Goal: Task Accomplishment & Management: Manage account settings

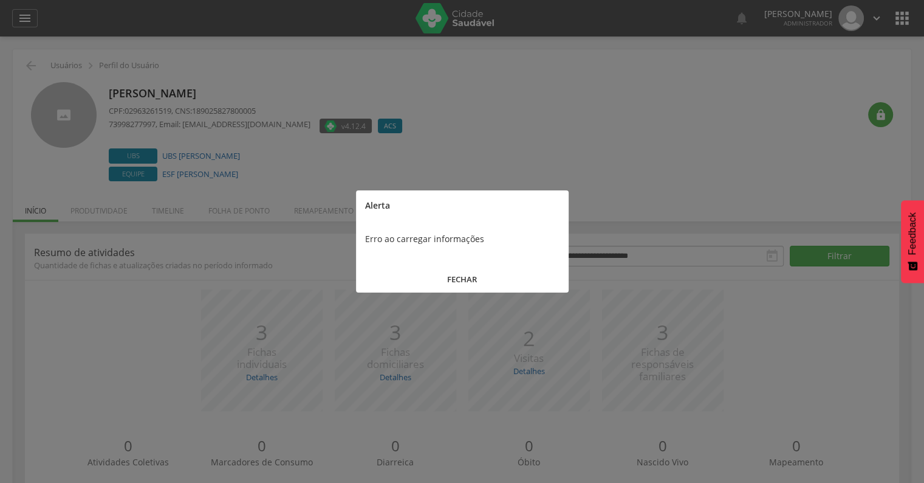
click at [469, 277] on button "FECHAR" at bounding box center [462, 279] width 213 height 26
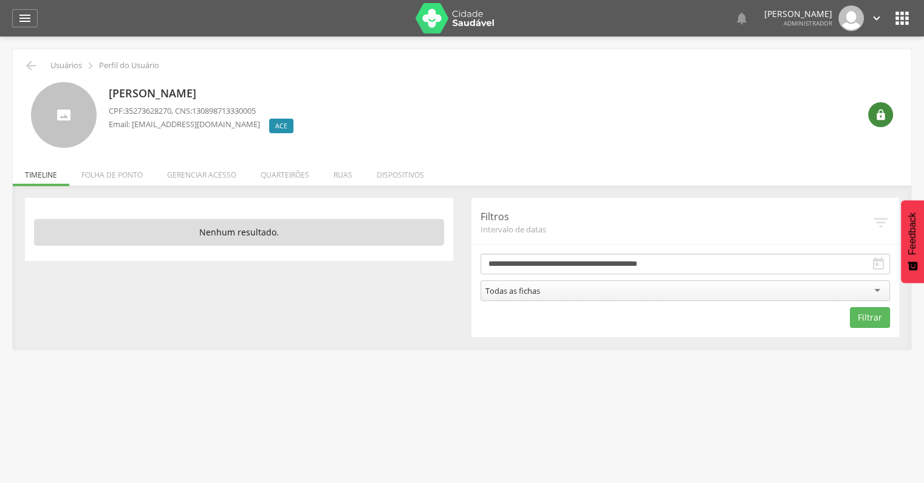
drag, startPoint x: 0, startPoint y: 0, endPoint x: 892, endPoint y: 117, distance: 899.3
click at [892, 117] on div "" at bounding box center [881, 114] width 25 height 25
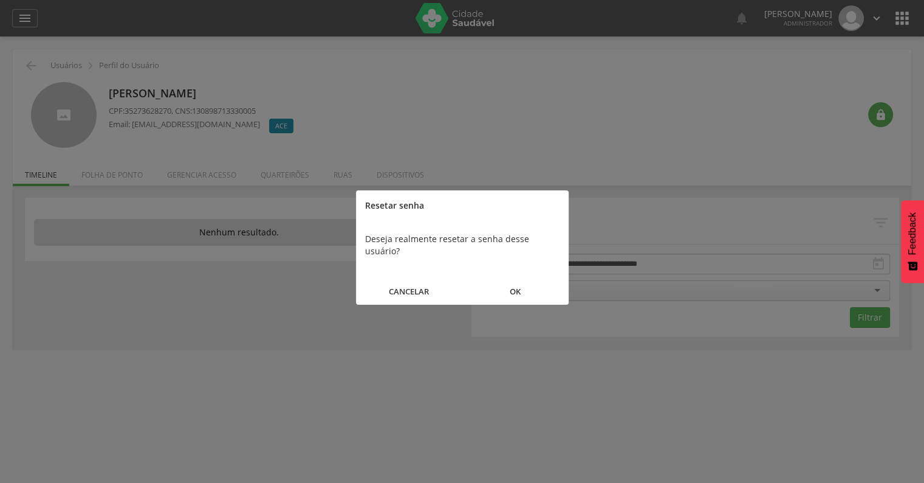
click at [518, 280] on button "OK" at bounding box center [516, 291] width 106 height 26
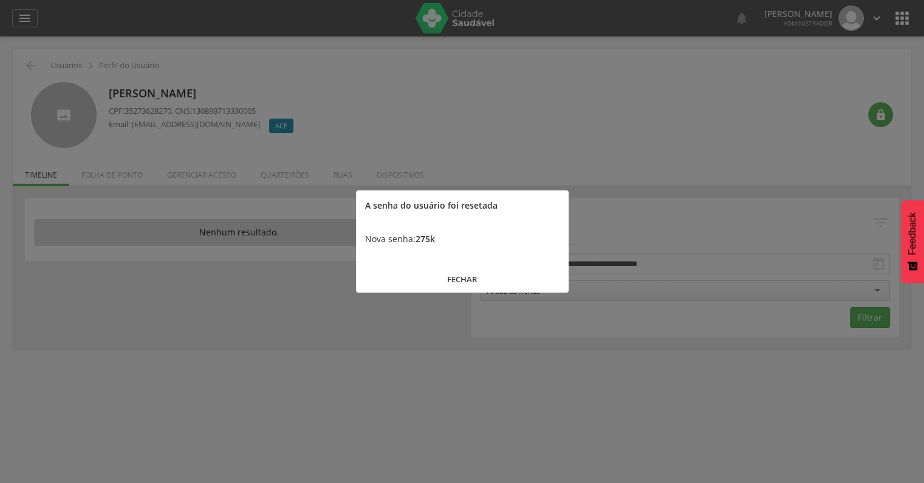
click at [459, 282] on button "FECHAR" at bounding box center [462, 279] width 213 height 26
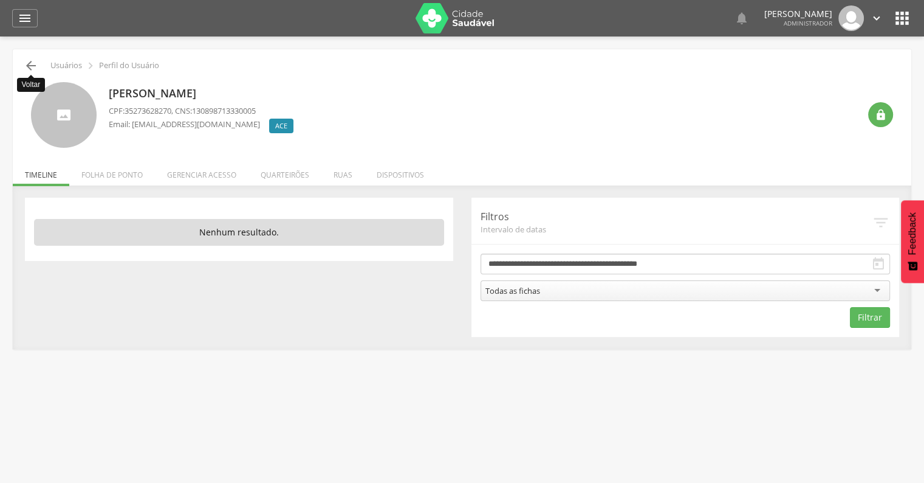
click at [33, 66] on icon "" at bounding box center [31, 65] width 15 height 15
